Goal: Browse casually

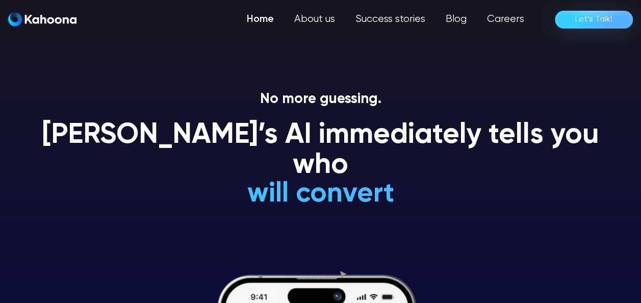
click at [388, 193] on div "No more guessing. [PERSON_NAME]’s AI immediately tells you who will convert wil…" at bounding box center [320, 197] width 577 height 212
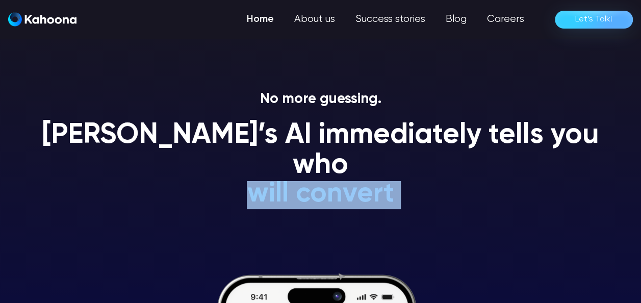
click at [388, 193] on div "No more guessing. [PERSON_NAME]’s AI immediately tells you who will convert wil…" at bounding box center [320, 197] width 577 height 212
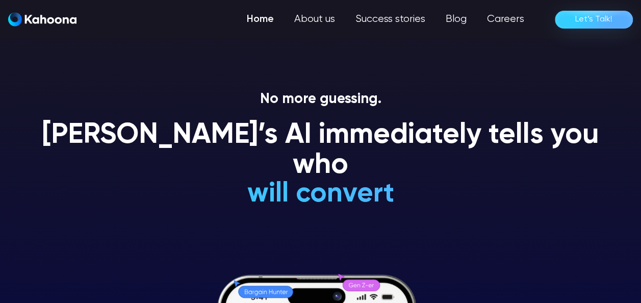
click at [158, 147] on h1 "[PERSON_NAME]’s AI immediately tells you who" at bounding box center [320, 150] width 577 height 61
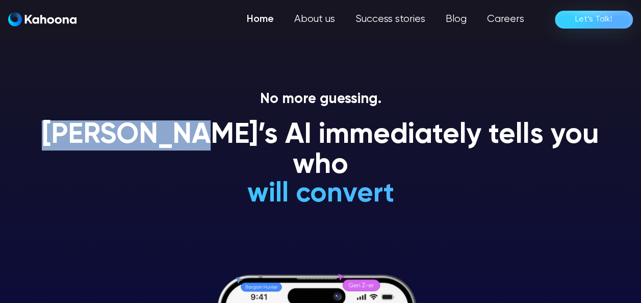
click at [158, 147] on h1 "[PERSON_NAME]’s AI immediately tells you who" at bounding box center [320, 150] width 577 height 61
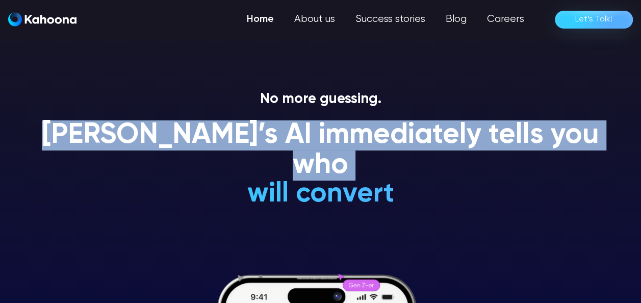
click at [158, 147] on h1 "[PERSON_NAME]’s AI immediately tells you who" at bounding box center [320, 150] width 577 height 61
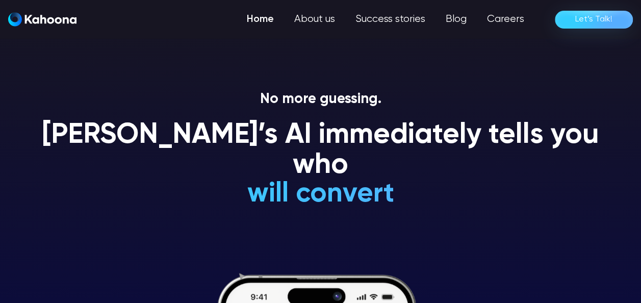
click at [279, 168] on div "will convert will NEVER convert is a Gen Z-er is a premium-shopper is an impuls…" at bounding box center [320, 103] width 301 height 212
click at [279, 168] on h1 "is a loyal customer" at bounding box center [320, 164] width 301 height 30
